Goal: Communication & Community: Answer question/provide support

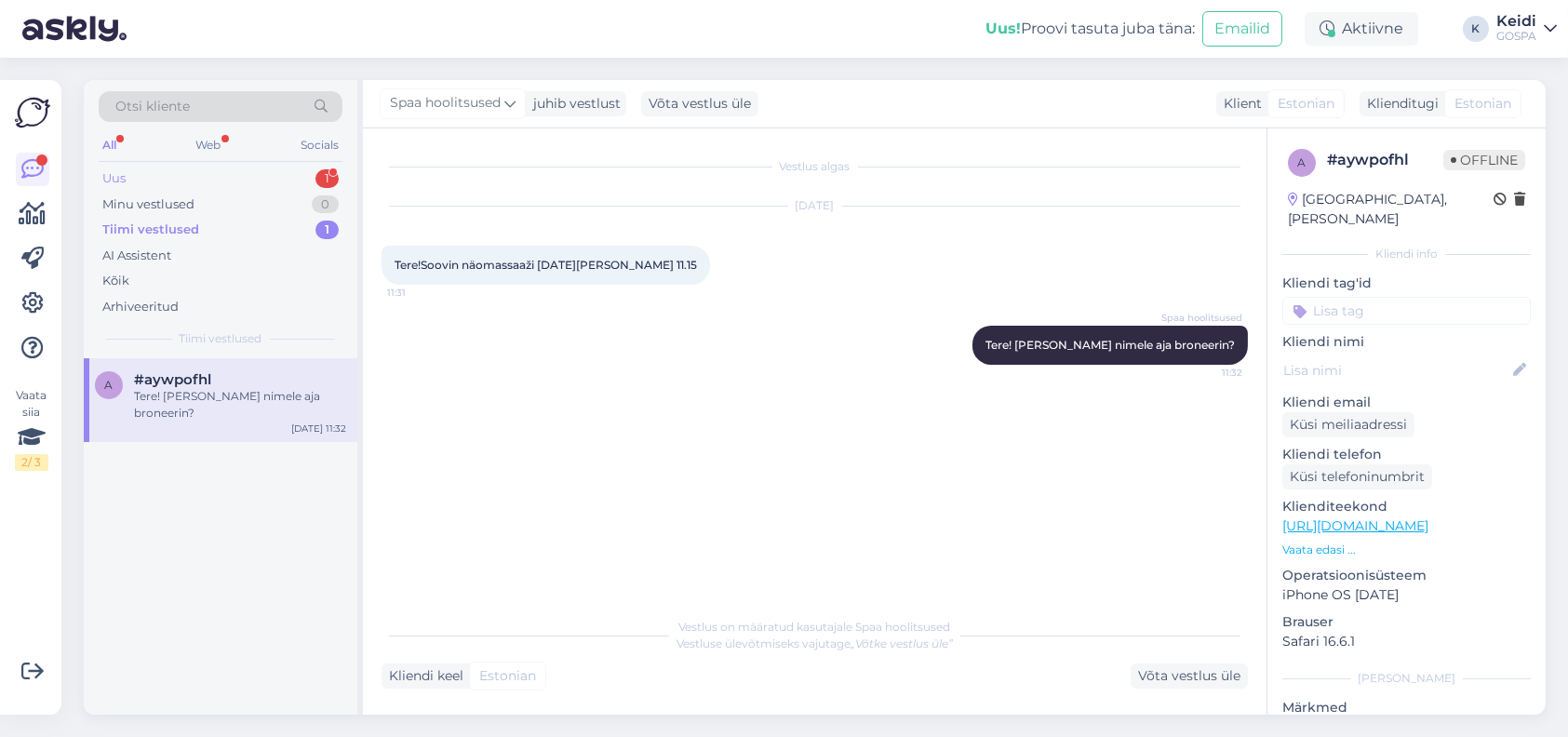
click at [242, 172] on div "Uus 1" at bounding box center [220, 179] width 244 height 26
click at [281, 385] on span "[EMAIL_ADDRESS][DOMAIN_NAME]" at bounding box center [231, 380] width 193 height 17
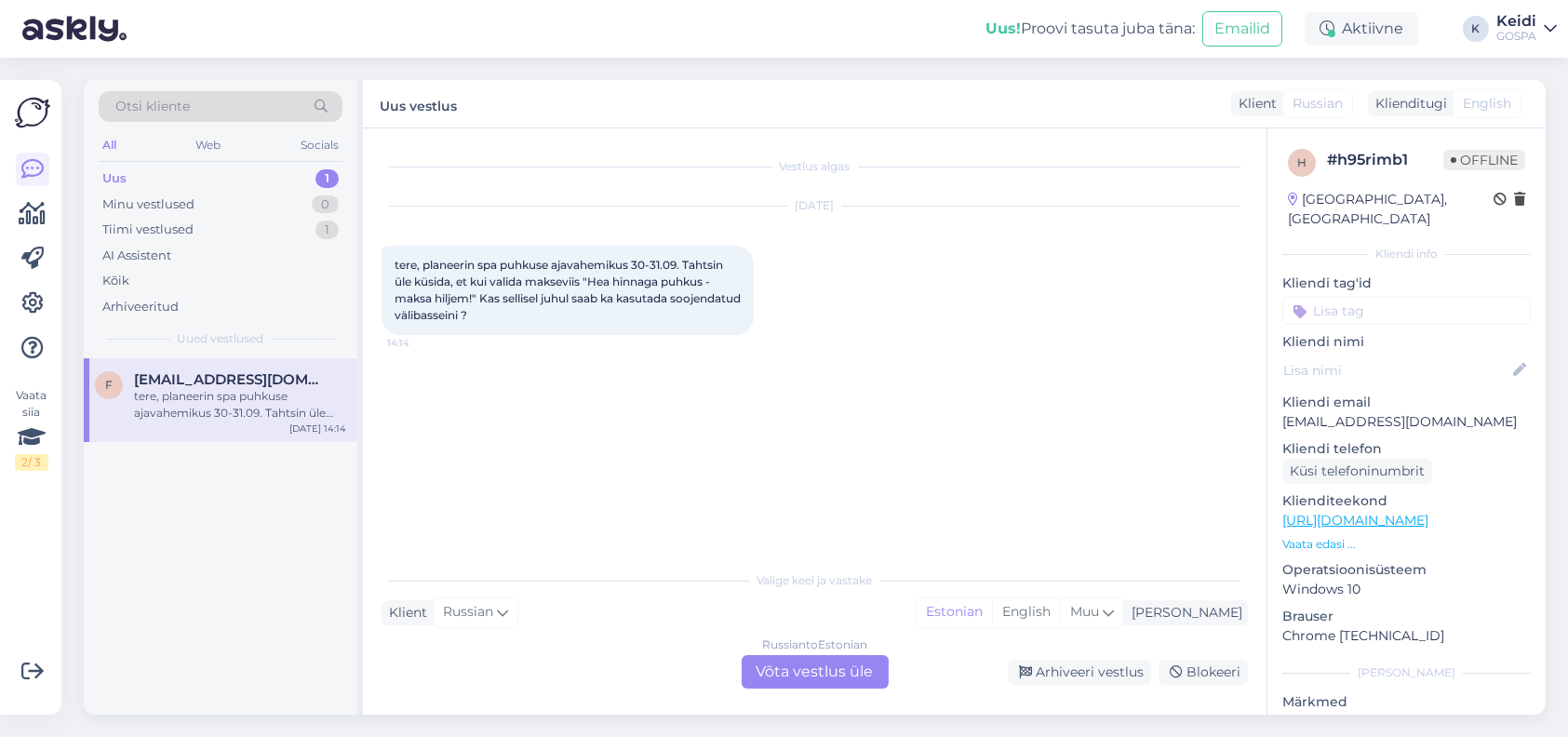
click at [794, 676] on div "Russian to Estonian Võta vestlus üle" at bounding box center [815, 671] width 147 height 34
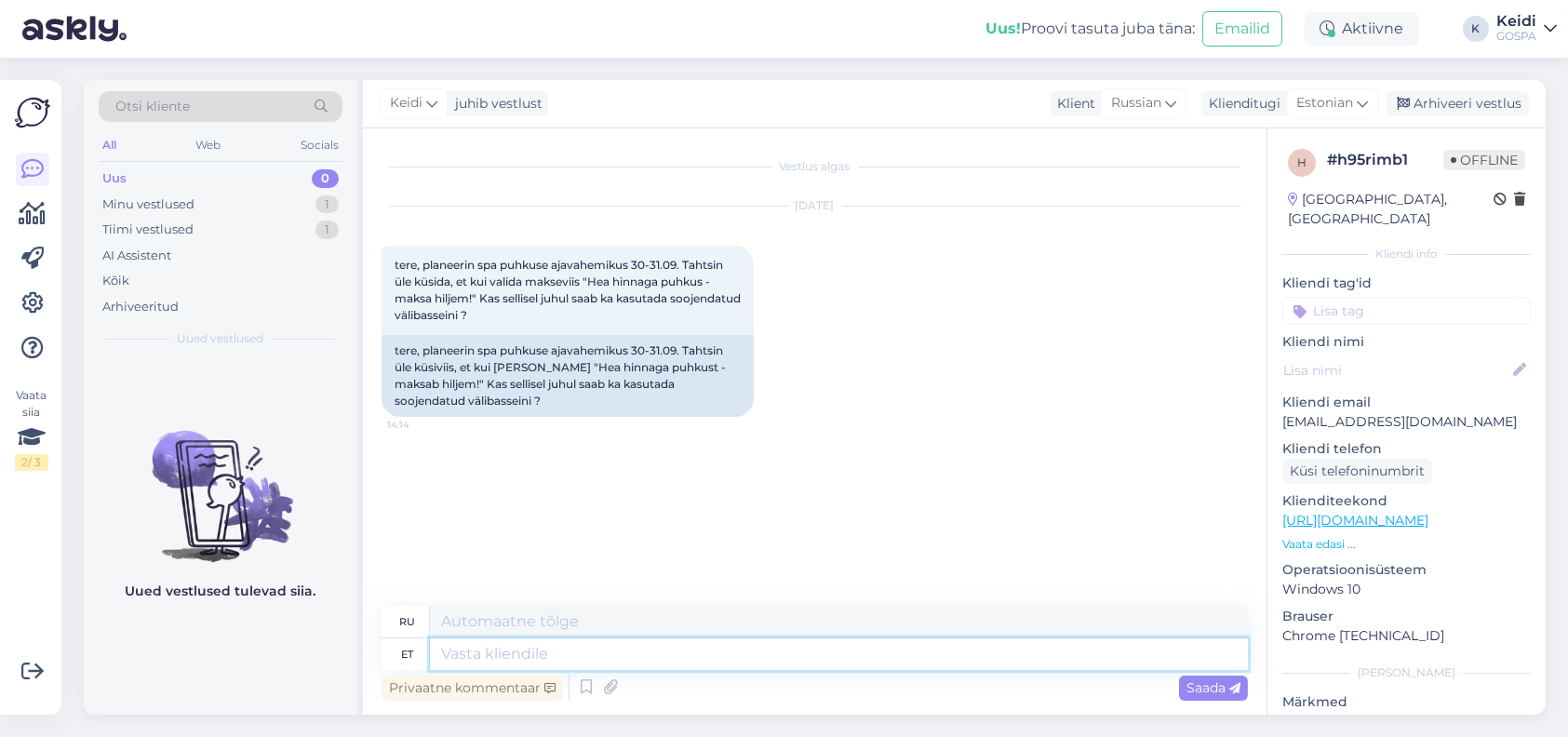
click at [690, 659] on textarea at bounding box center [838, 654] width 818 height 32
type textarea "Tere,"
type textarea "Привет,"
type textarea "Tere, ikka s"
type textarea "Привет, еще"
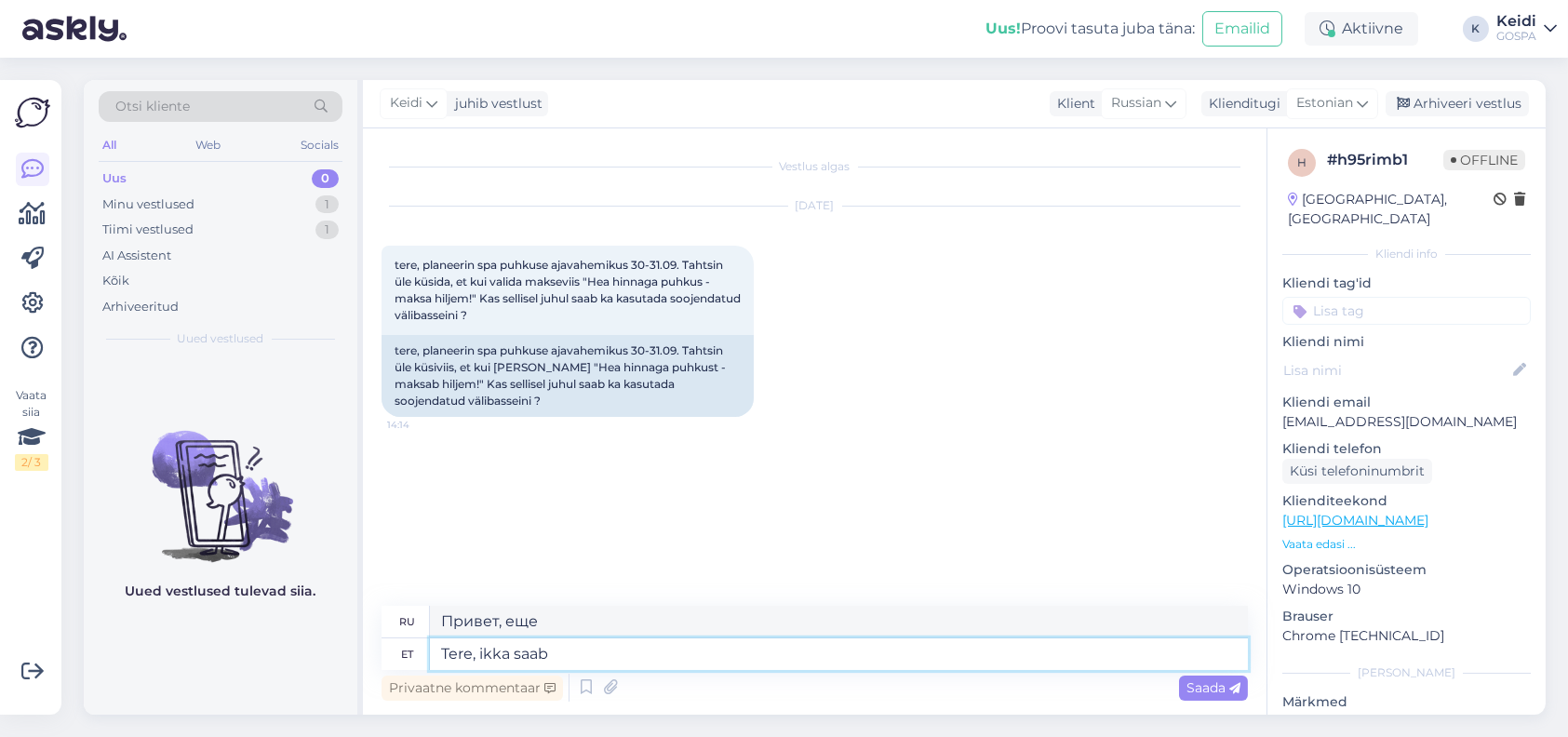
type textarea "Tere, ikka saab!"
type textarea "Привет, ты все еще можешь это сделать!"
type textarea "Tere, ikka saab!'"
click at [1189, 698] on div "Saada" at bounding box center [1213, 687] width 68 height 25
